Goal: Navigation & Orientation: Find specific page/section

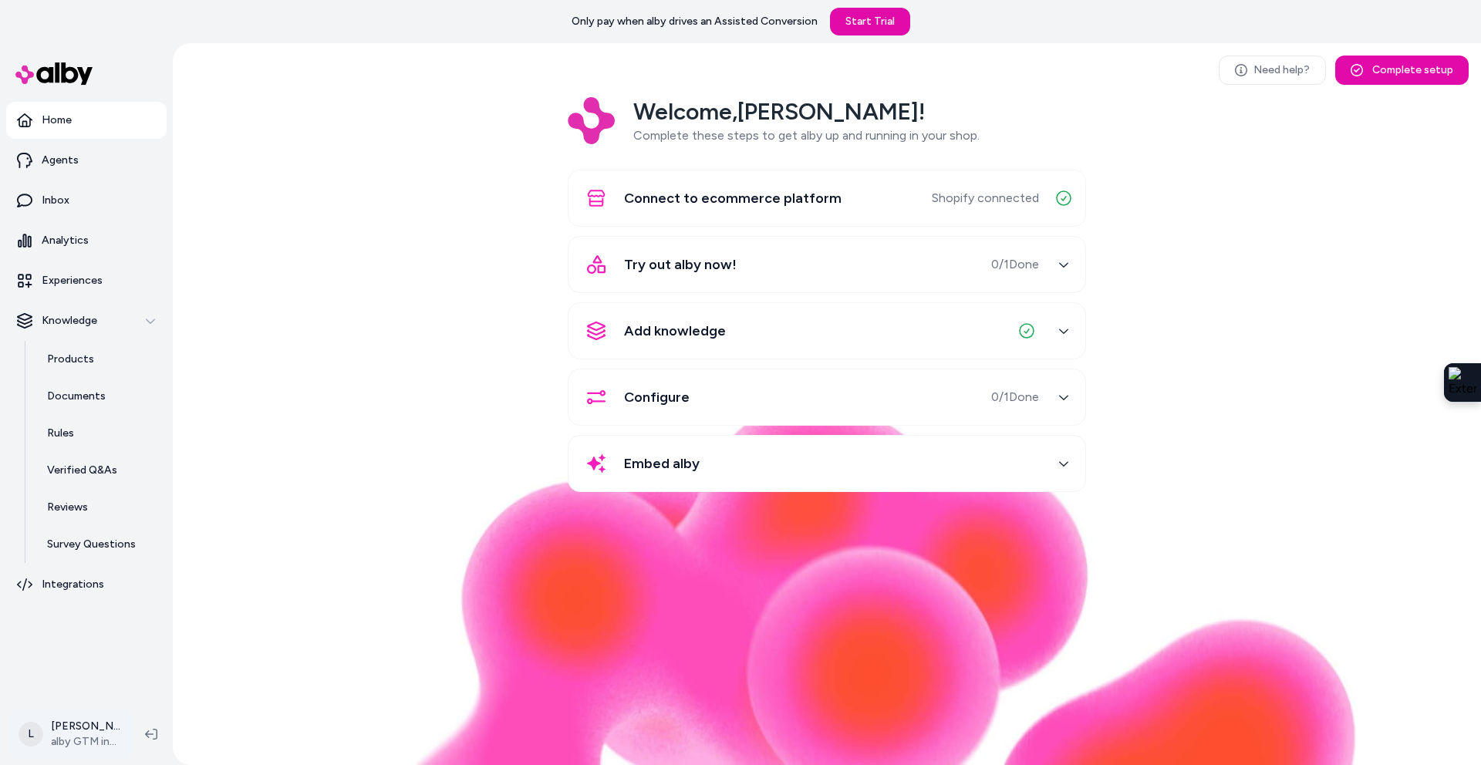
click at [82, 737] on html "Only pay when alby drives an Assisted Conversion Start Trial Home Agents Inbox …" at bounding box center [740, 382] width 1481 height 765
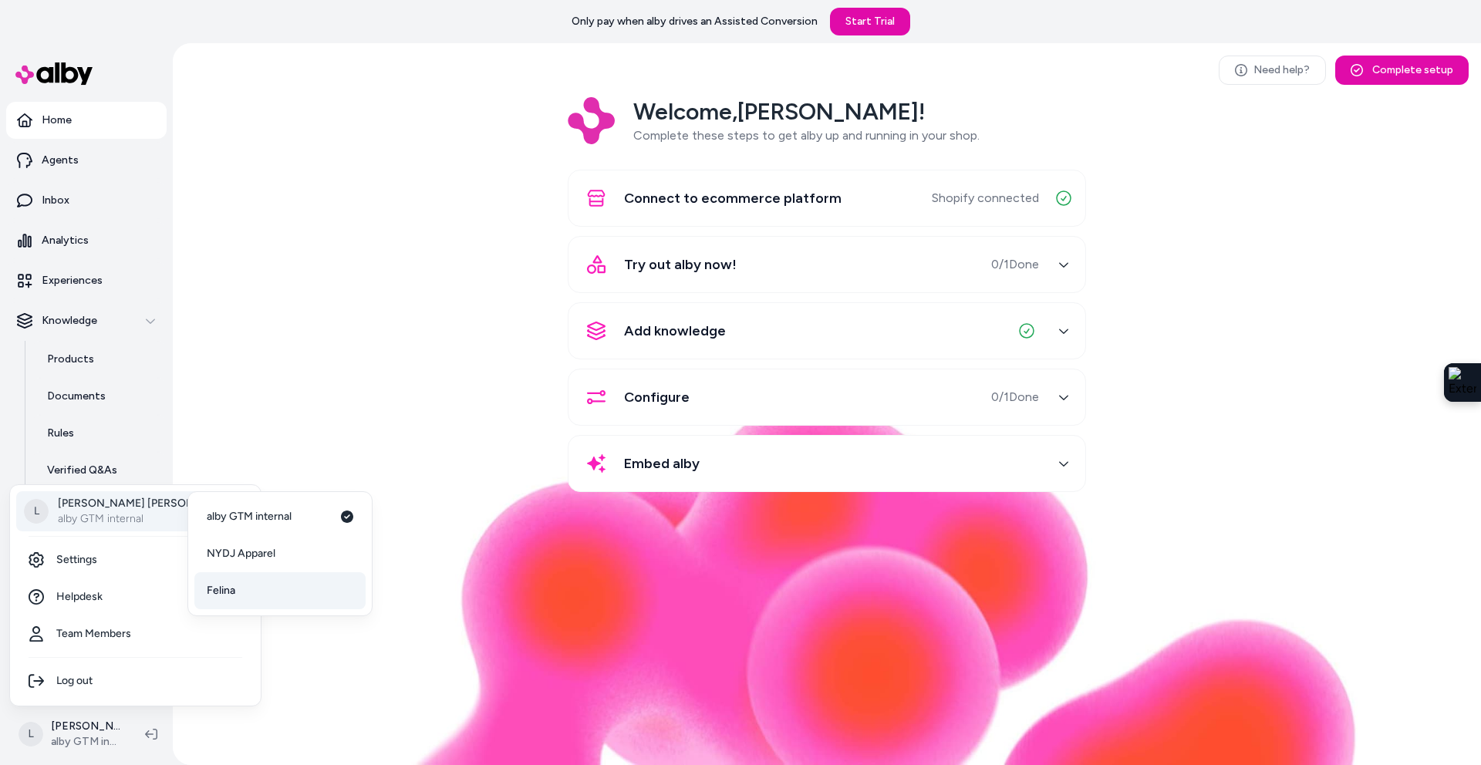
click at [227, 593] on span "Felina" at bounding box center [221, 590] width 29 height 15
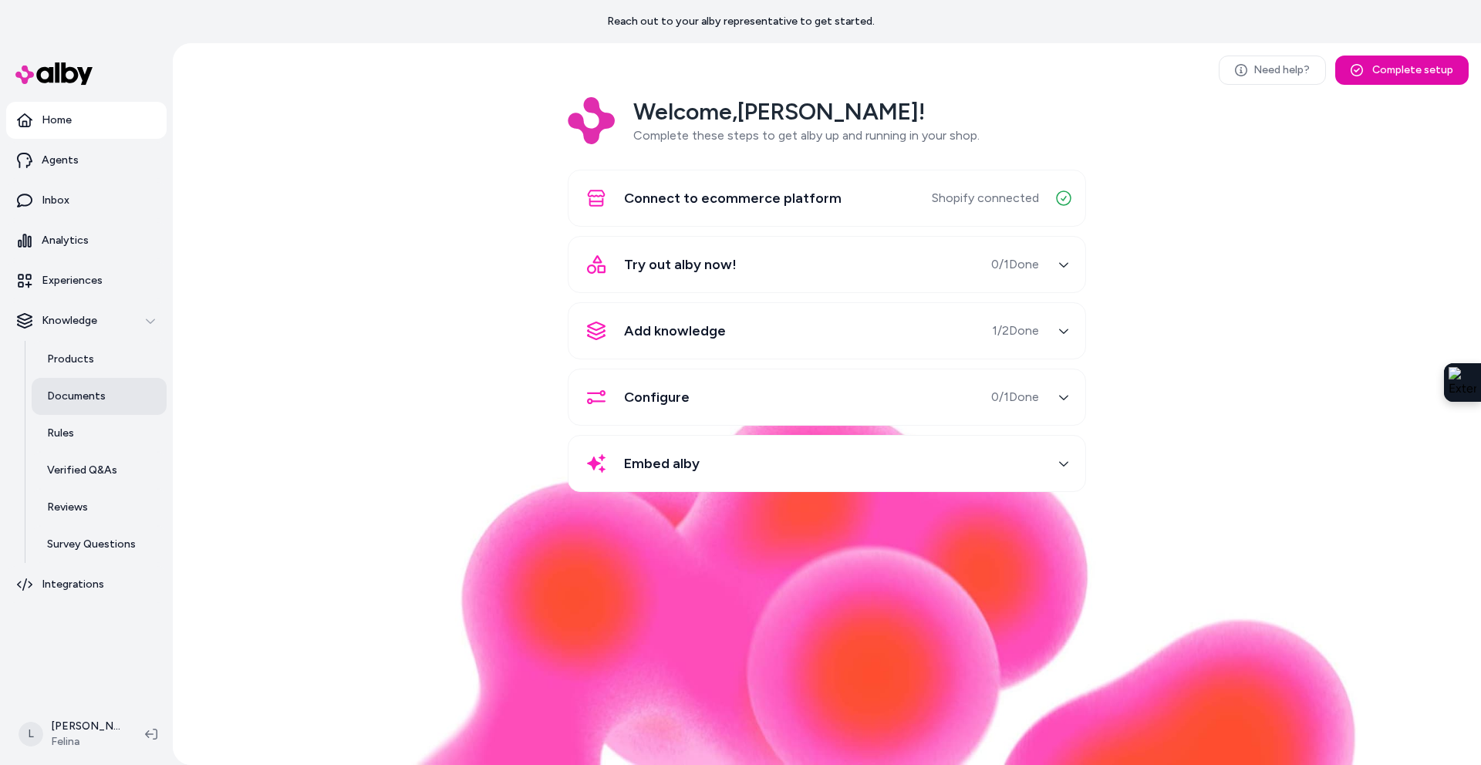
click at [73, 394] on p "Documents" at bounding box center [76, 396] width 59 height 15
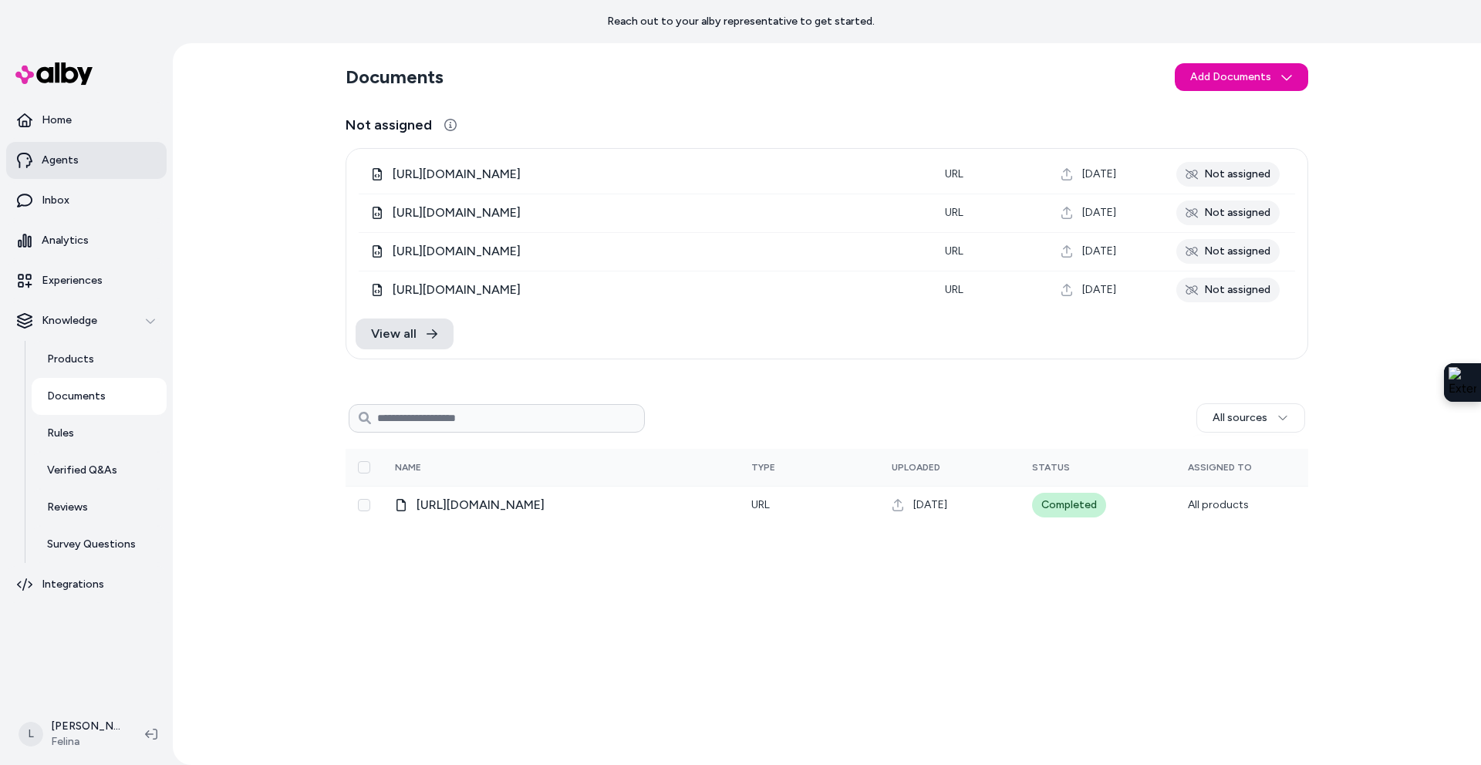
click at [53, 160] on p "Agents" at bounding box center [60, 160] width 37 height 15
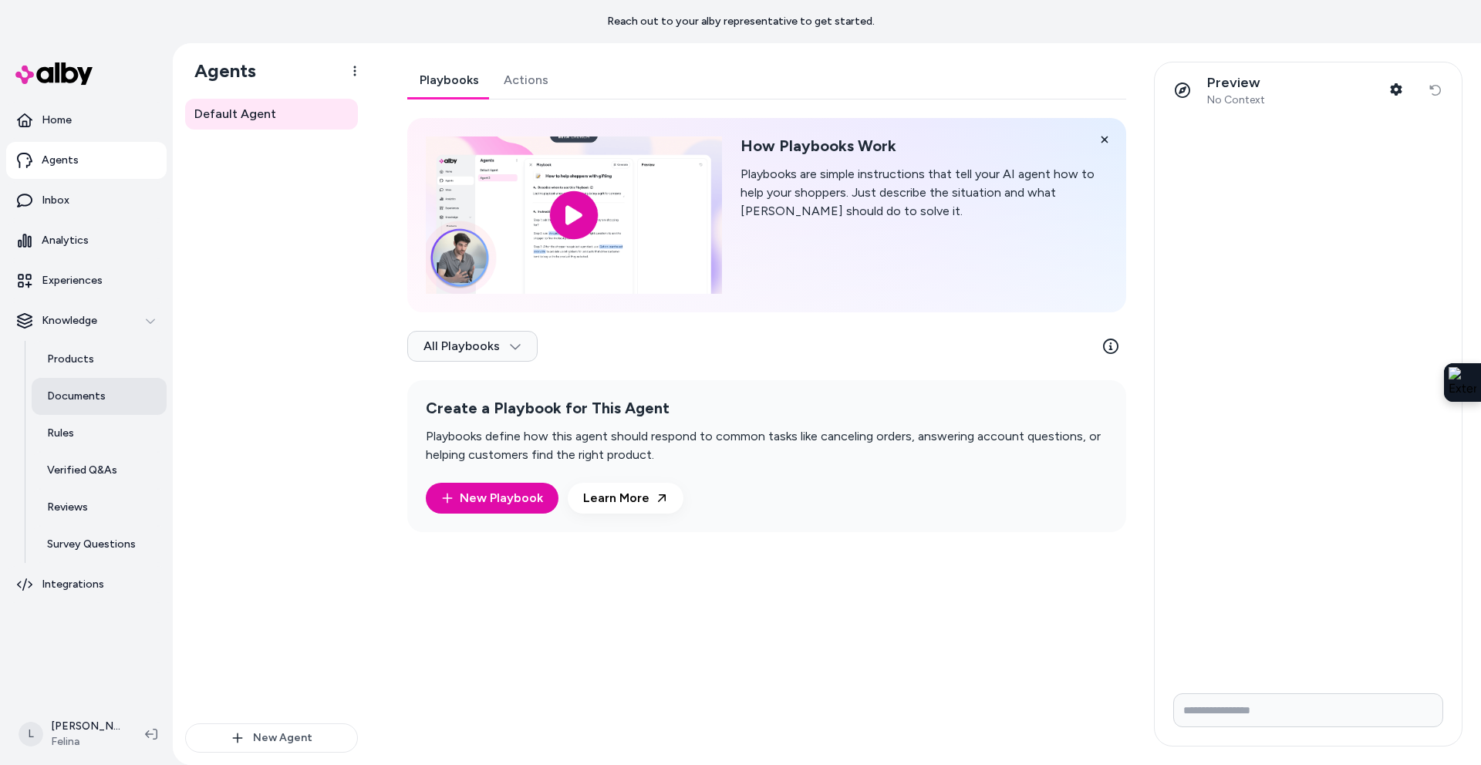
click at [78, 396] on p "Documents" at bounding box center [76, 396] width 59 height 15
